Goal: Find specific page/section: Find specific page/section

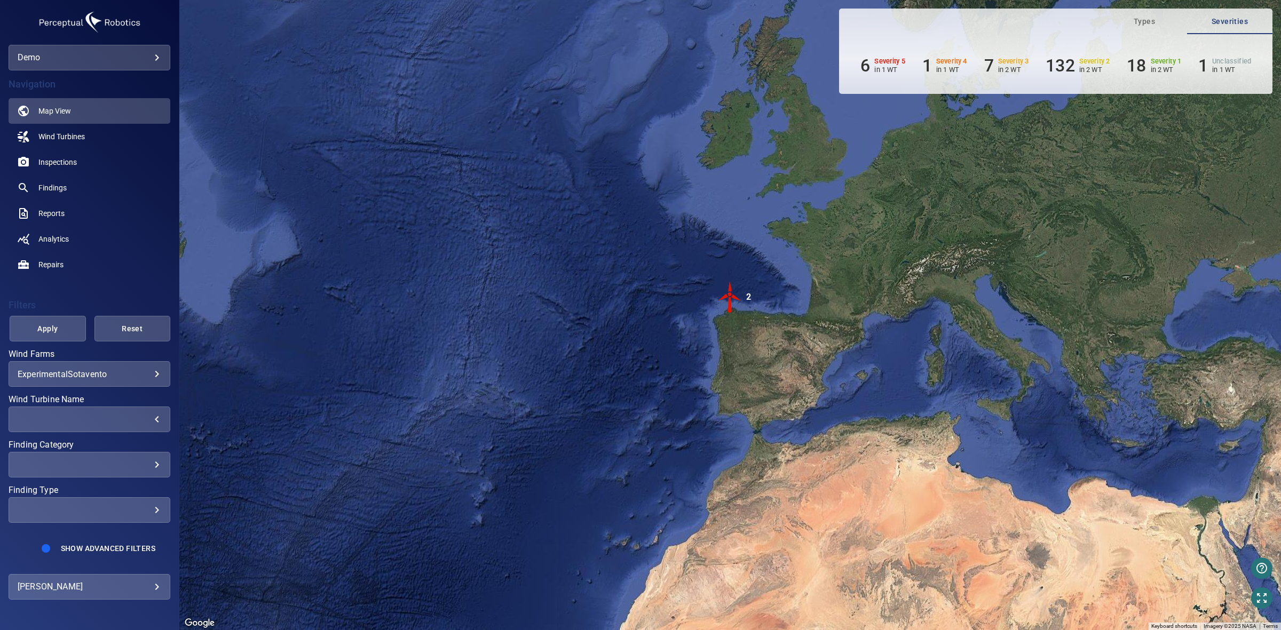
click at [158, 419] on div "​" at bounding box center [90, 420] width 144 height 10
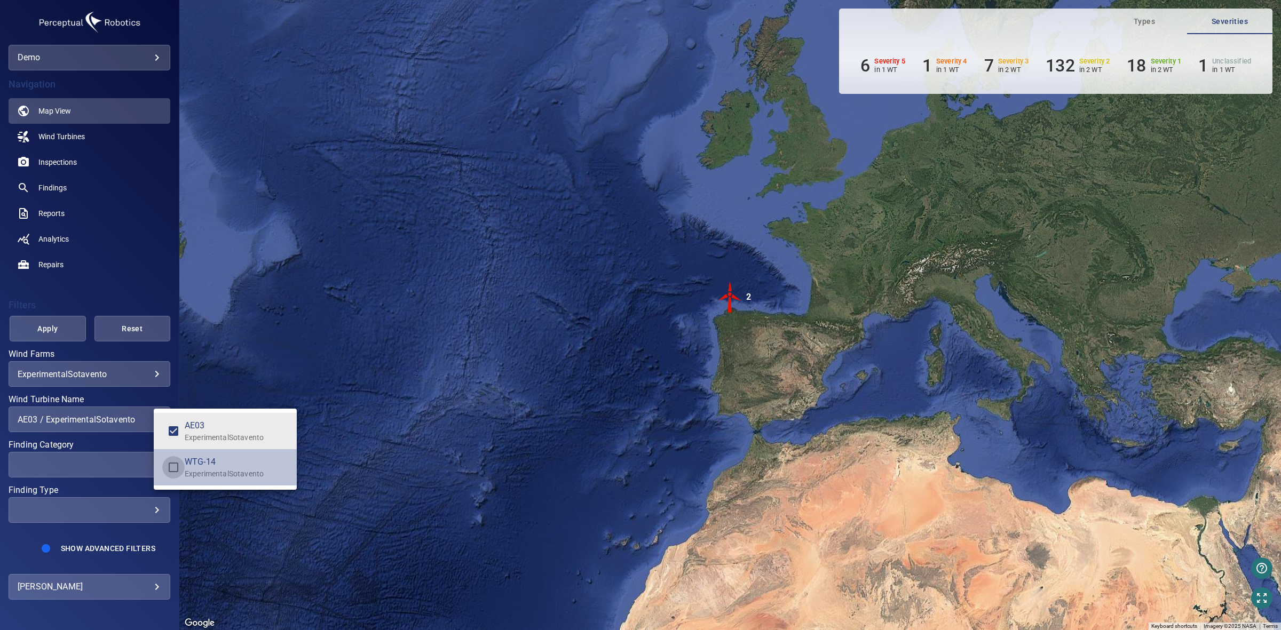
type input "**********"
click at [108, 463] on div "Wind Turbine Name" at bounding box center [640, 315] width 1281 height 630
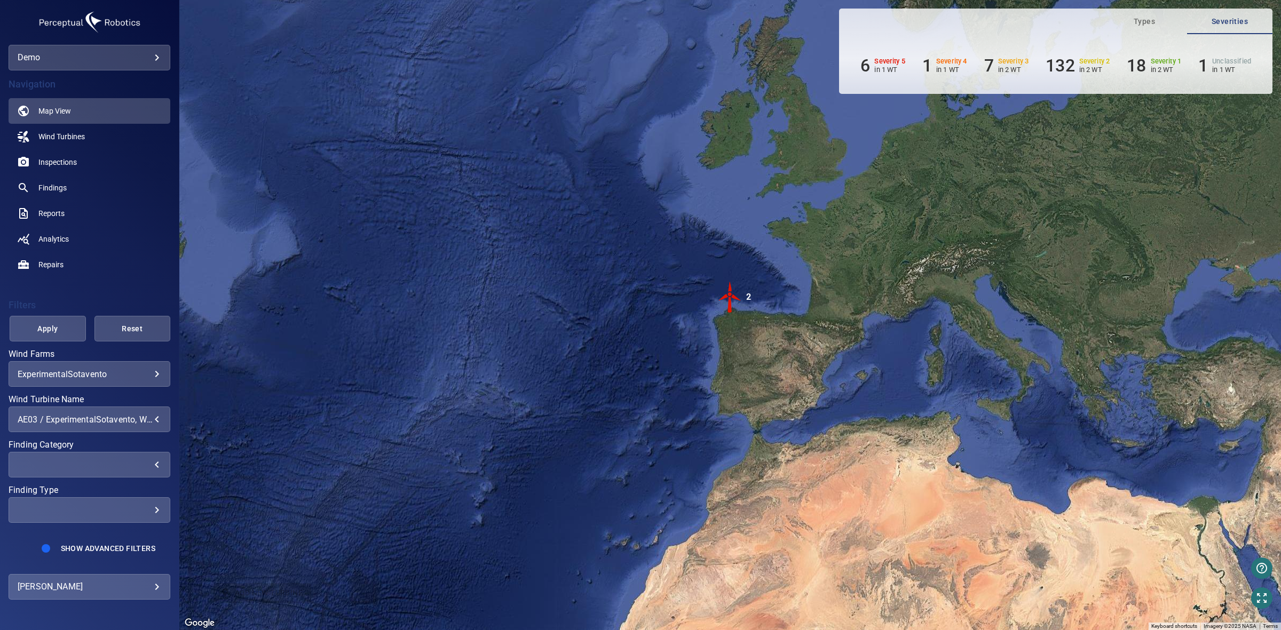
click at [151, 460] on div "​" at bounding box center [90, 465] width 144 height 10
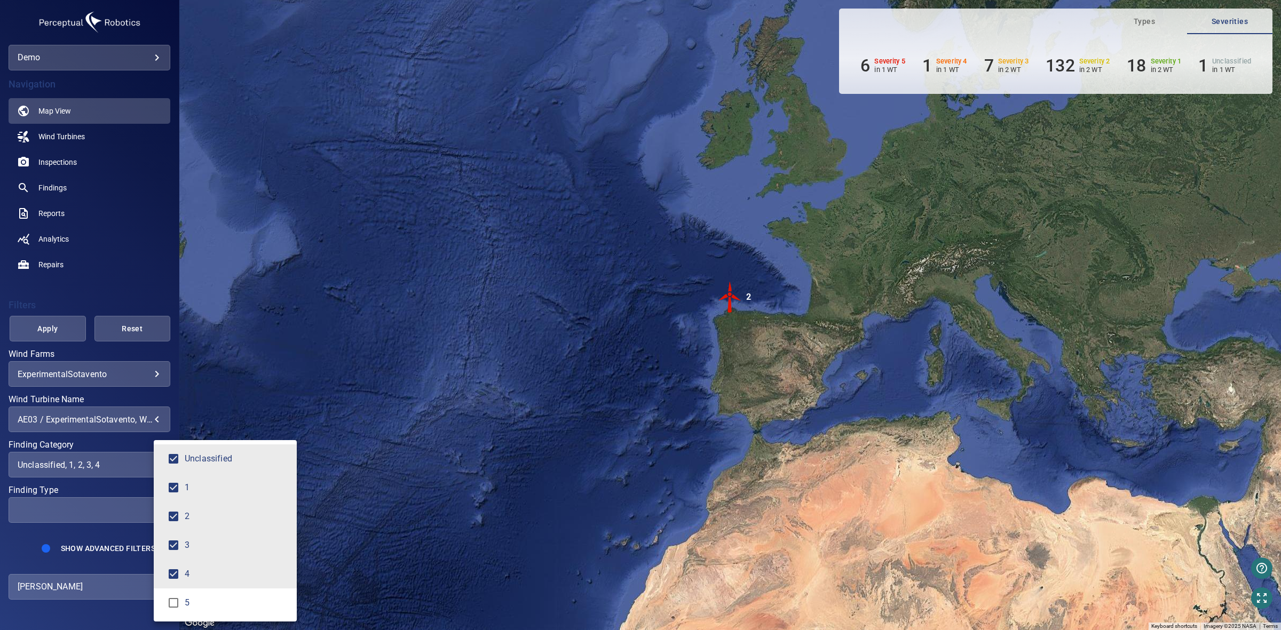
type input "**********"
click at [49, 511] on div "Finding Category" at bounding box center [640, 315] width 1281 height 630
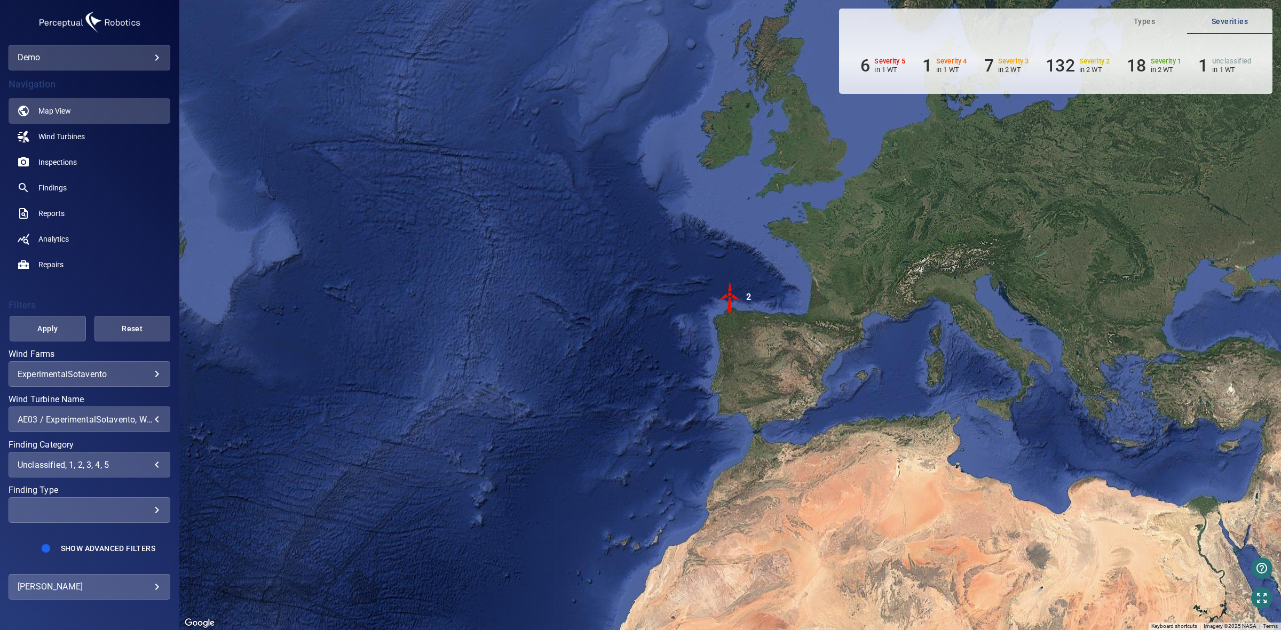
click at [121, 508] on div "​" at bounding box center [90, 510] width 144 height 10
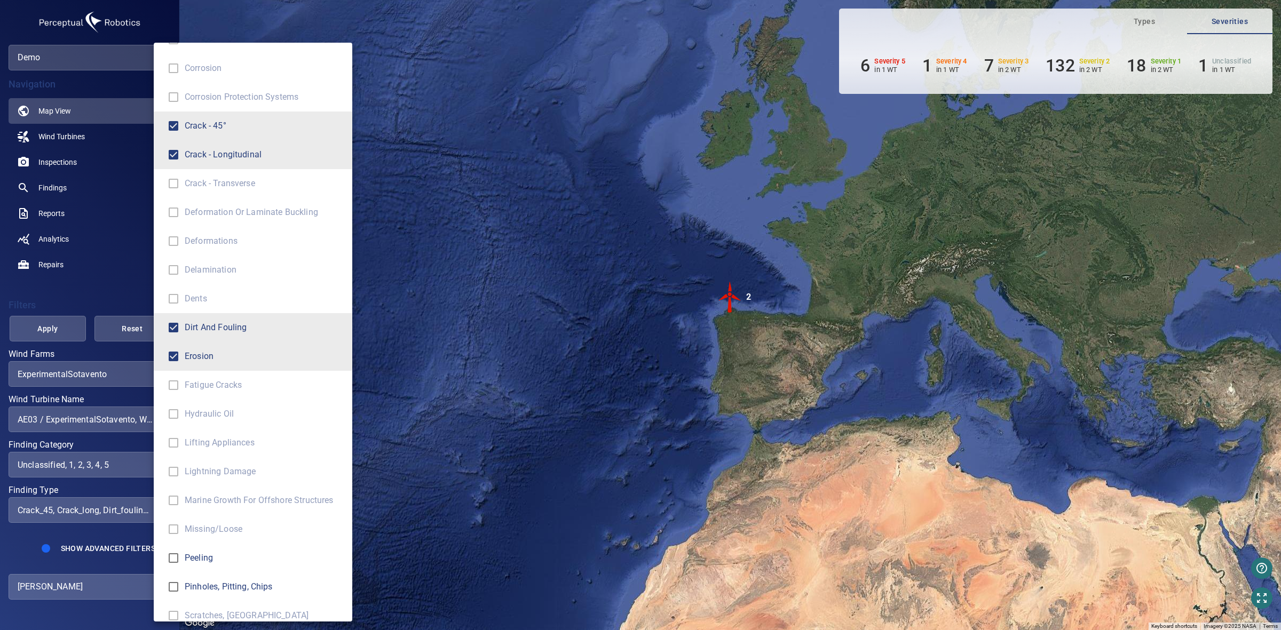
scroll to position [264, 0]
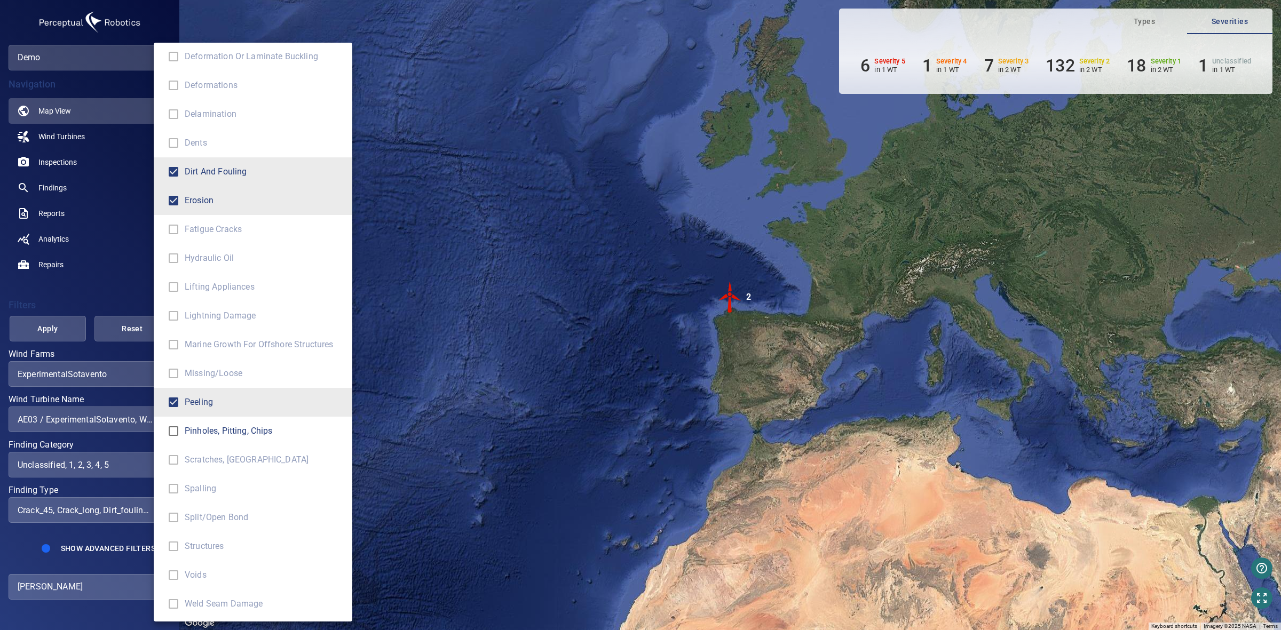
type input "**********"
click at [51, 326] on div "Finding Type" at bounding box center [640, 315] width 1281 height 630
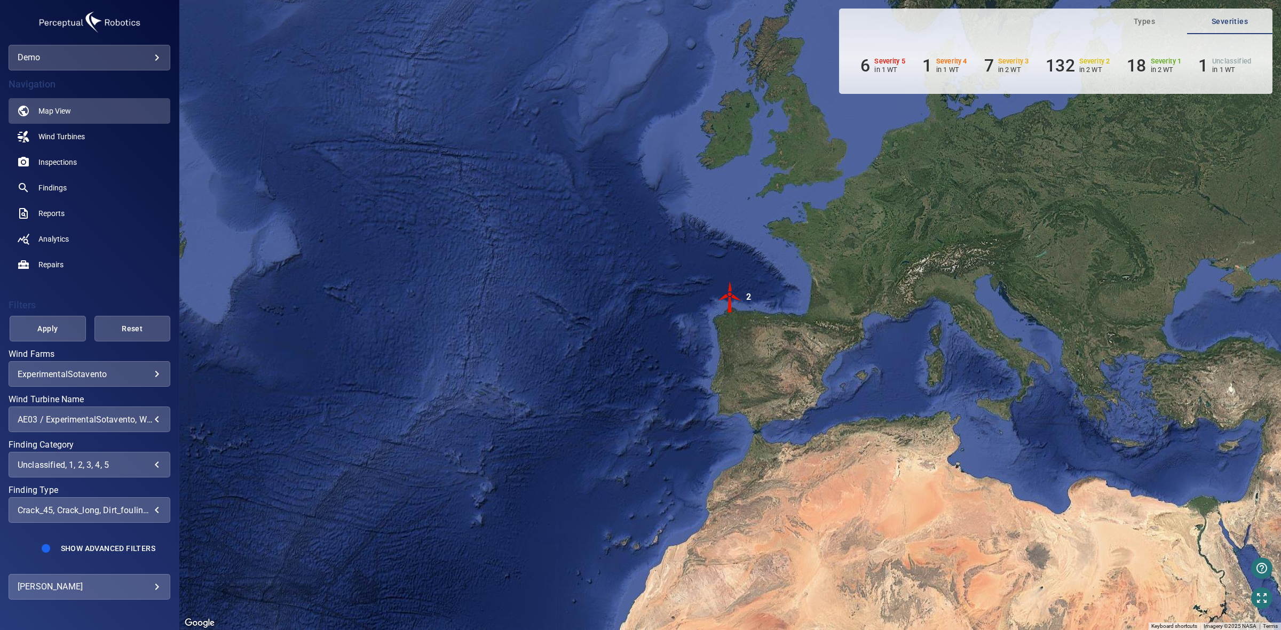
click at [48, 326] on div "Unclassified Abrasion Anchor Points for Fall Protection Bolt Pre-tension Corros…" at bounding box center [640, 315] width 1281 height 630
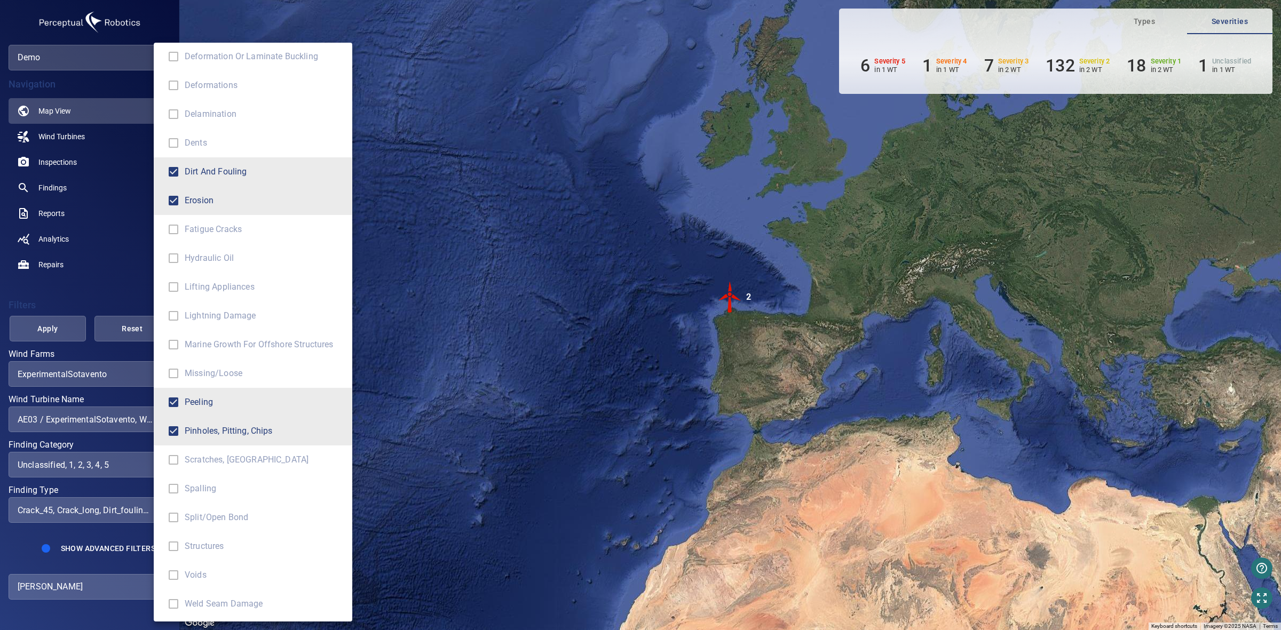
click at [47, 326] on div "Finding Type" at bounding box center [640, 315] width 1281 height 630
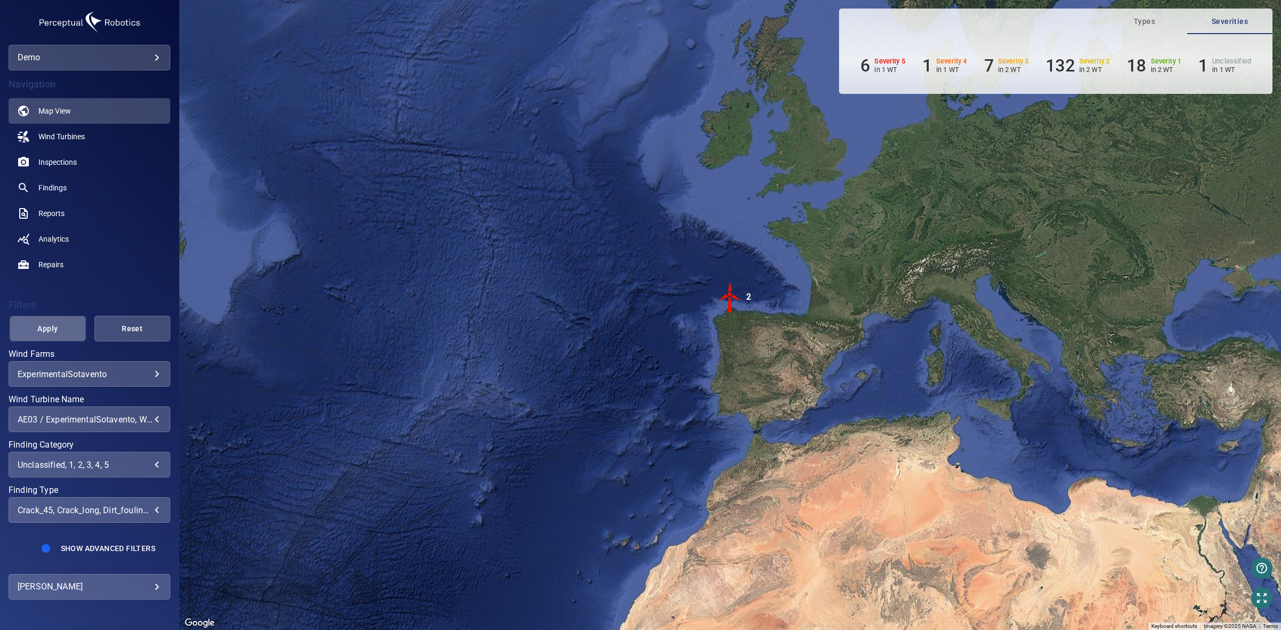
click at [48, 324] on span "Apply" at bounding box center [47, 328] width 49 height 13
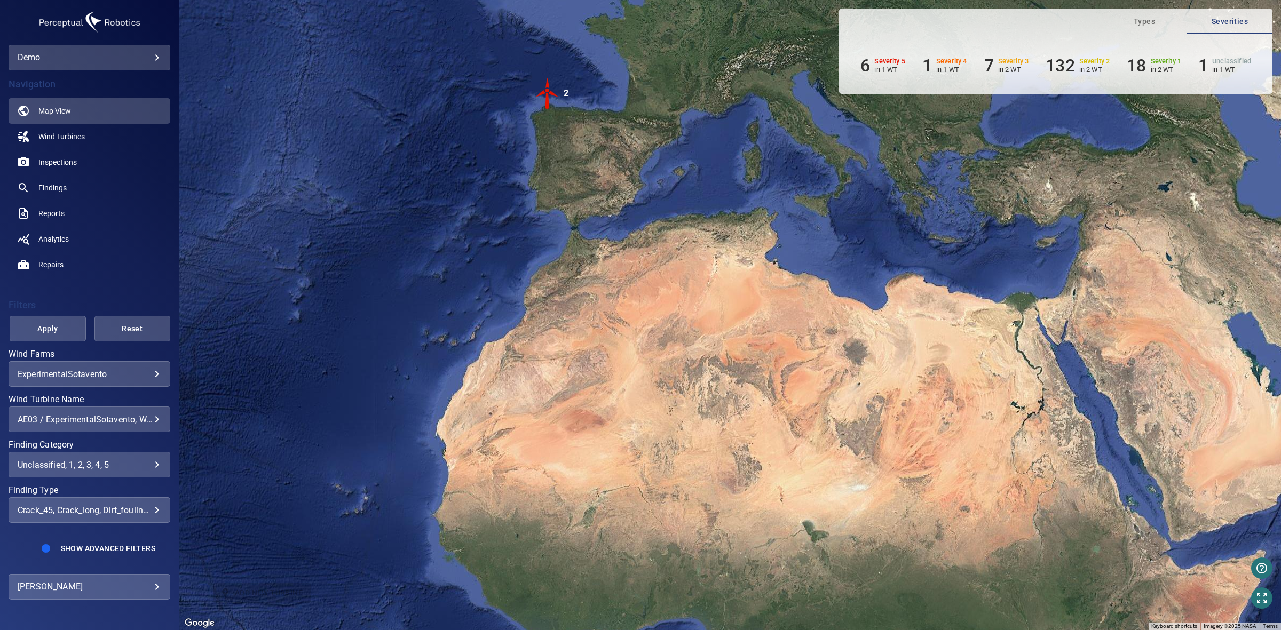
drag, startPoint x: 988, startPoint y: 372, endPoint x: 818, endPoint y: 140, distance: 288.2
click at [818, 140] on div "To activate drag with keyboard, press Alt + Enter. Once in keyboard drag state,…" at bounding box center [730, 315] width 1102 height 630
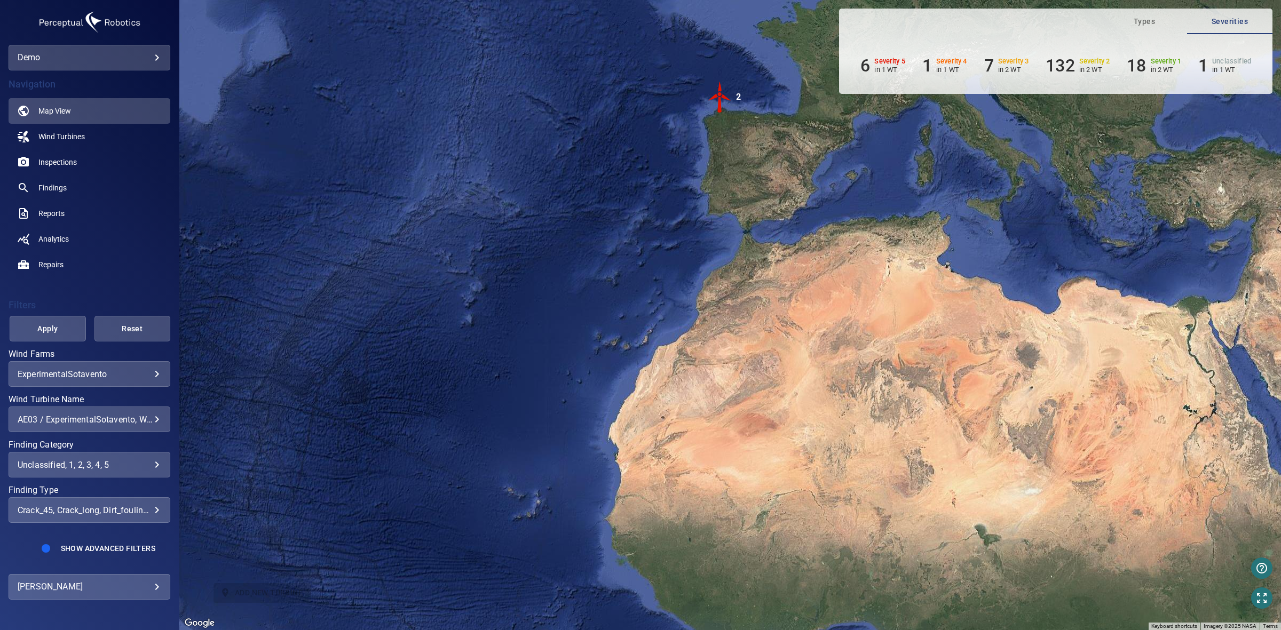
drag, startPoint x: 649, startPoint y: 273, endPoint x: 809, endPoint y: 309, distance: 163.4
click at [809, 309] on div "To activate drag with keyboard, press Alt + Enter. Once in keyboard drag state,…" at bounding box center [730, 315] width 1102 height 630
